Goal: Navigation & Orientation: Understand site structure

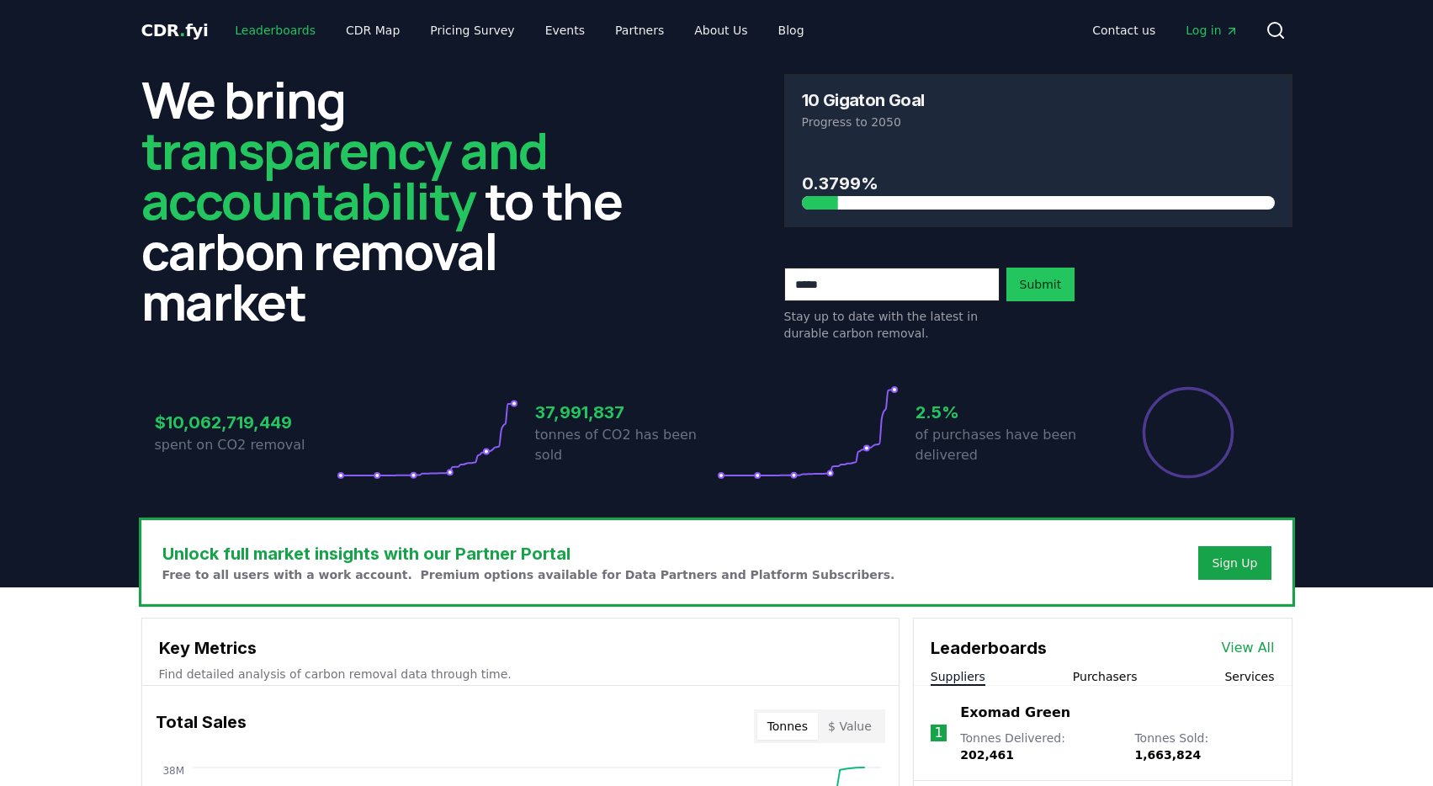
click at [264, 41] on link "Leaderboards" at bounding box center [275, 30] width 108 height 30
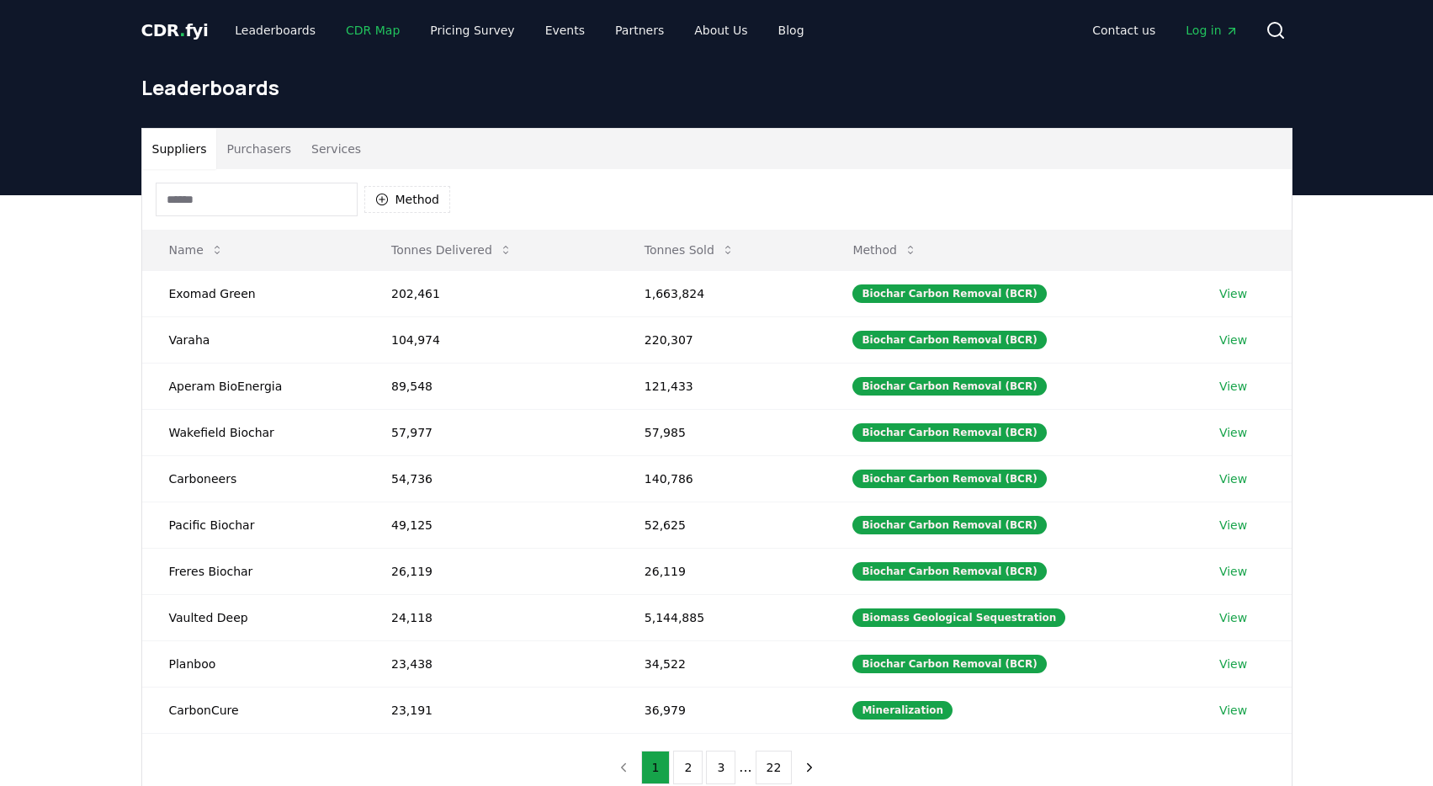
click at [369, 29] on link "CDR Map" at bounding box center [372, 30] width 81 height 30
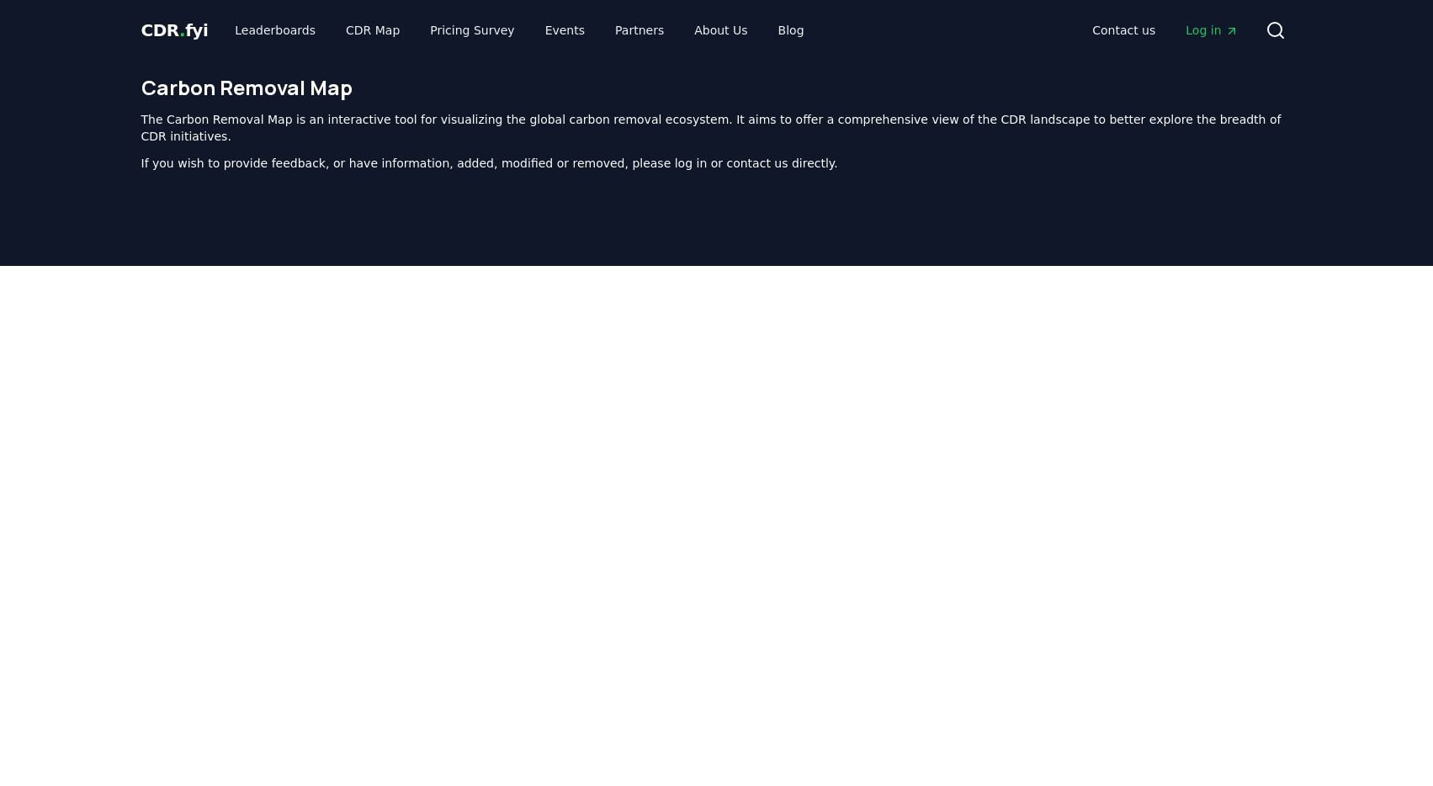
click at [182, 32] on span "CDR . fyi" at bounding box center [174, 30] width 67 height 20
